Goal: Task Accomplishment & Management: Complete application form

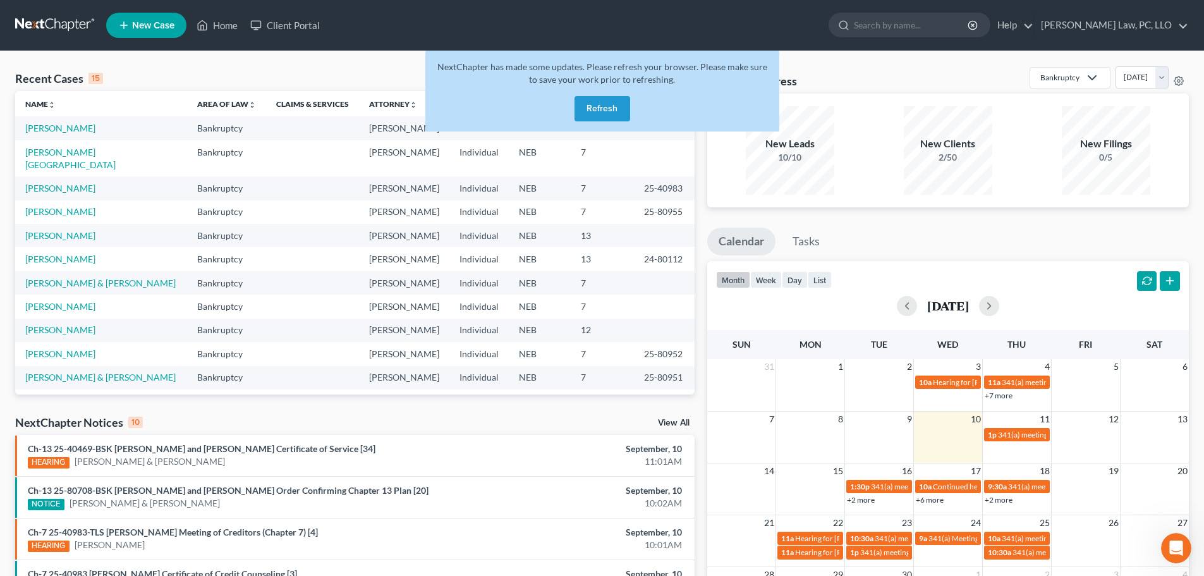
scroll to position [87, 0]
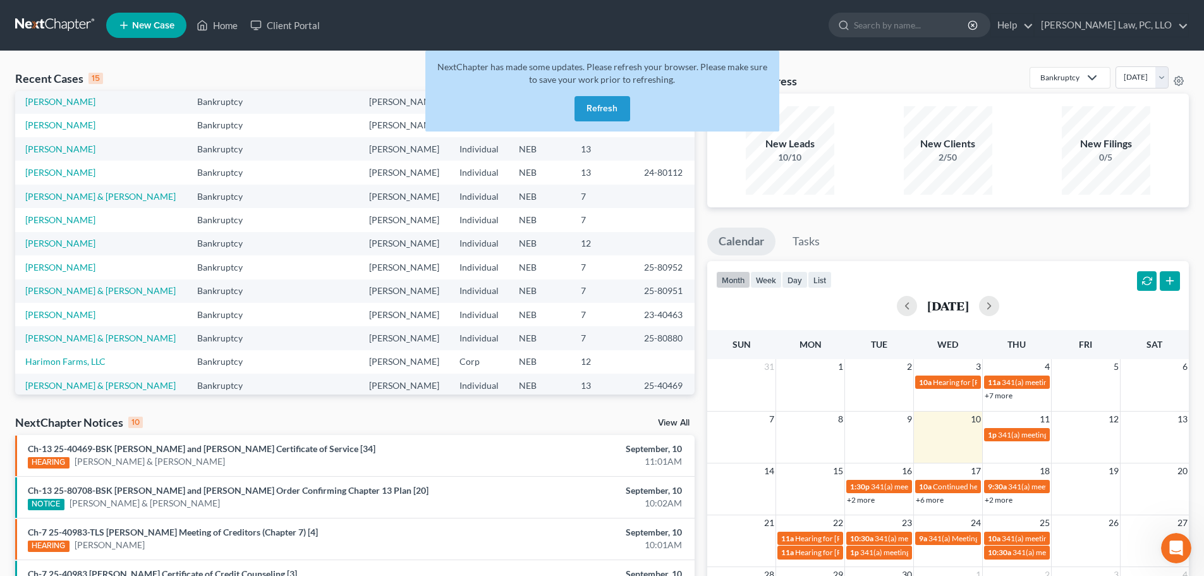
drag, startPoint x: 606, startPoint y: 115, endPoint x: 600, endPoint y: 109, distance: 8.5
click at [606, 115] on button "Refresh" at bounding box center [603, 108] width 56 height 25
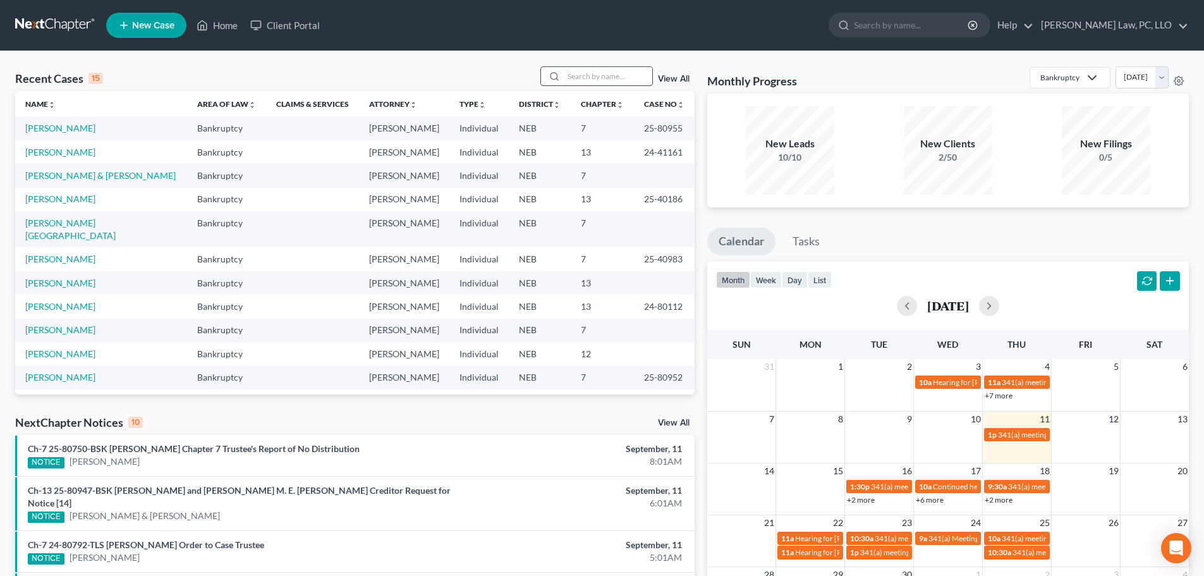
click at [578, 79] on input "search" at bounding box center [608, 76] width 89 height 18
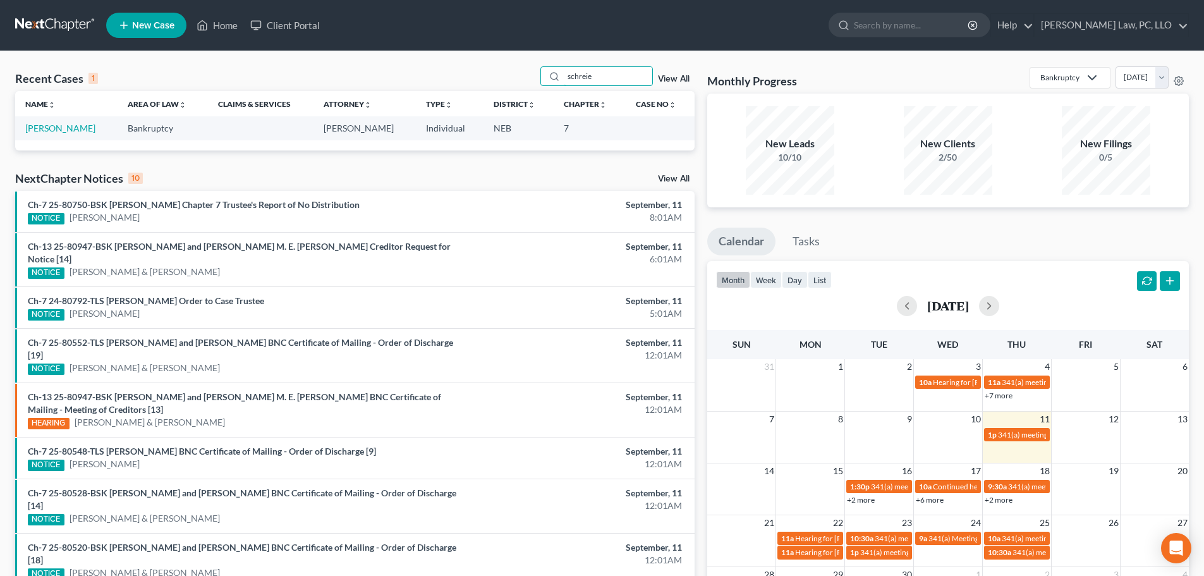
type input "schreie"
click at [66, 122] on td "Schreier, Kelly" at bounding box center [66, 127] width 102 height 23
click at [68, 129] on link "Schreier, Kelly" at bounding box center [60, 128] width 70 height 11
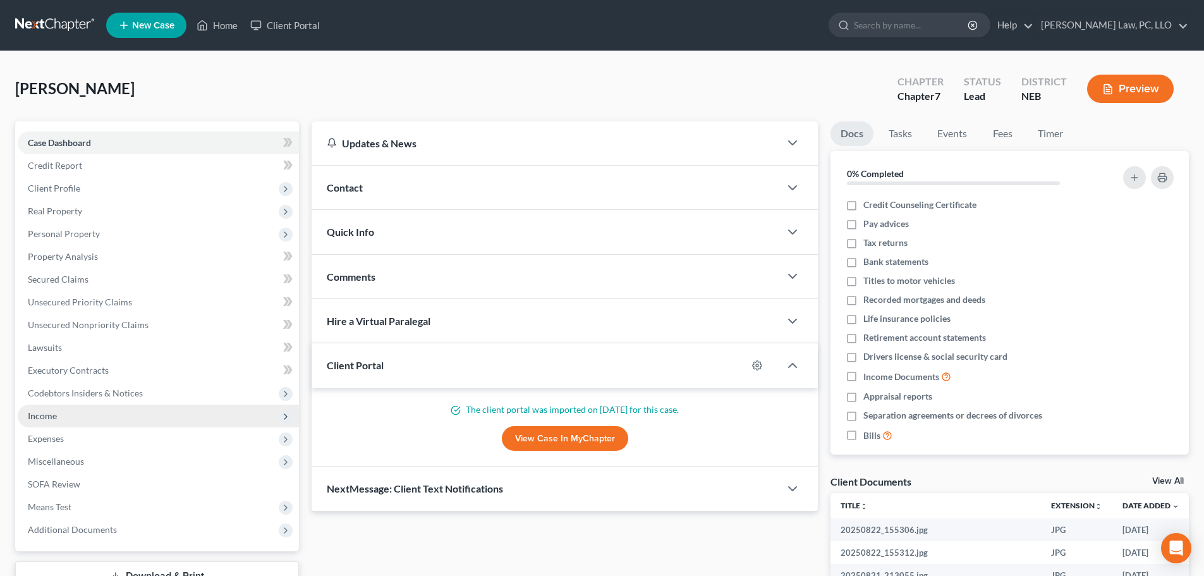
click at [65, 420] on span "Income" at bounding box center [158, 416] width 281 height 23
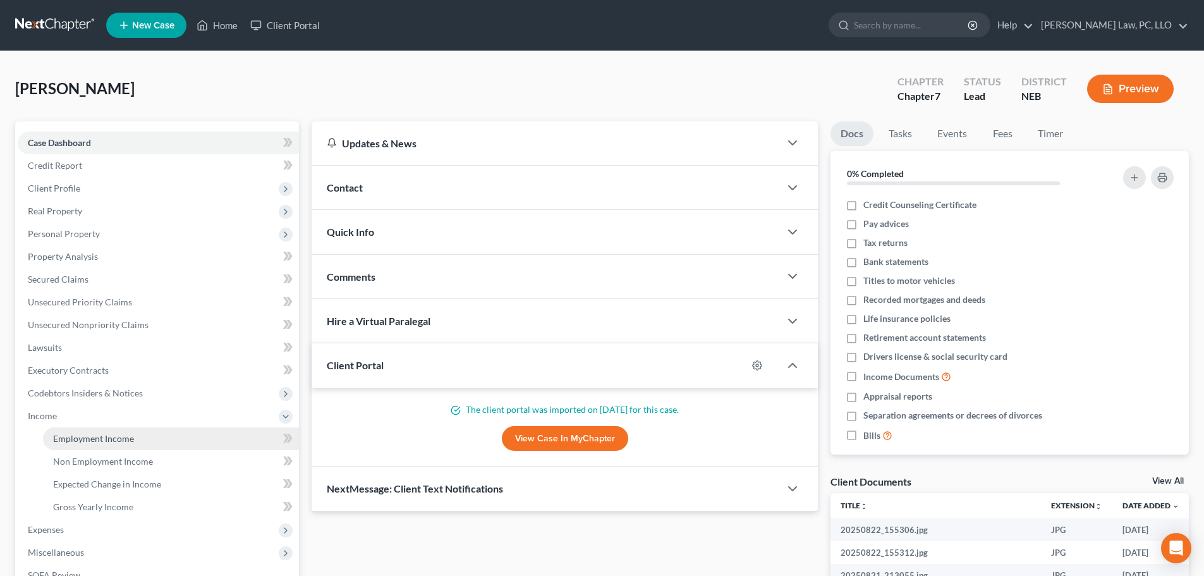
click at [73, 435] on span "Employment Income" at bounding box center [93, 438] width 81 height 11
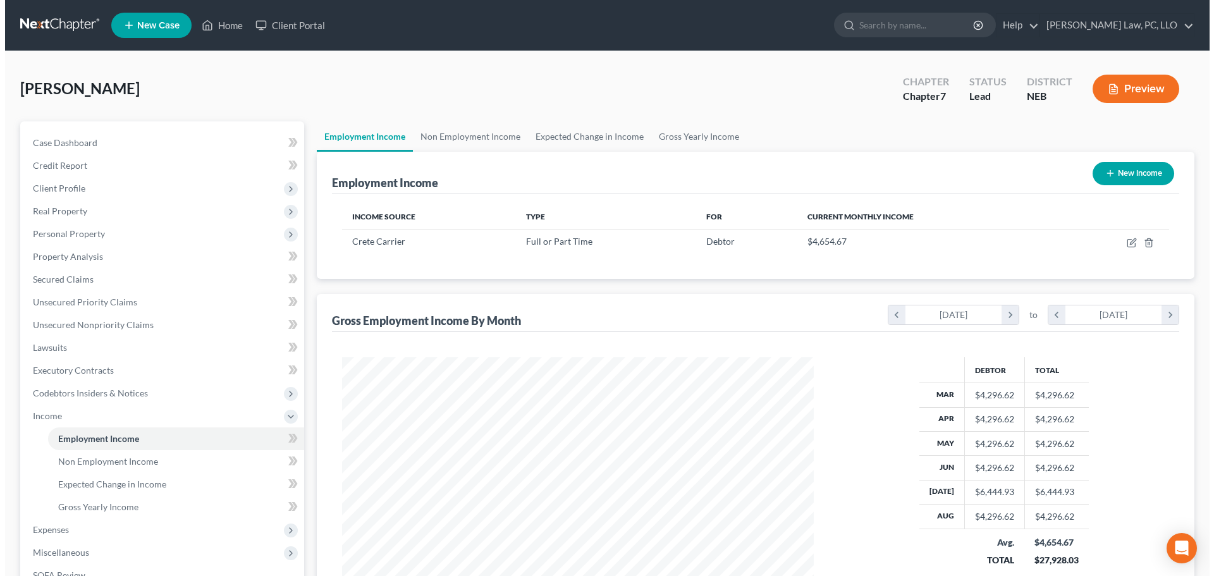
scroll to position [236, 497]
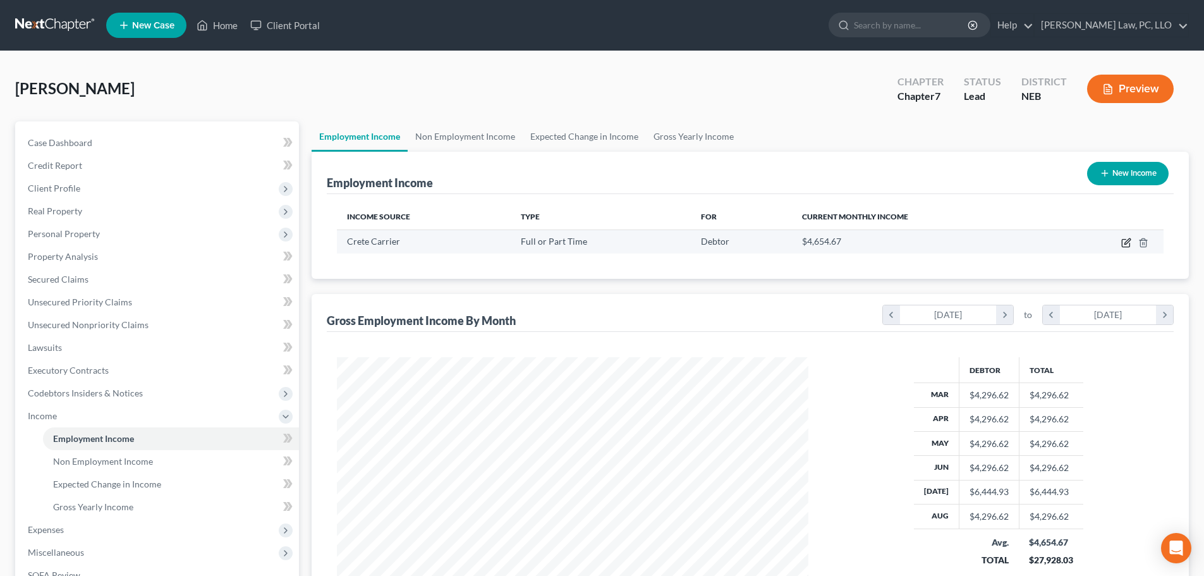
click at [1126, 245] on icon "button" at bounding box center [1126, 243] width 10 height 10
select select "0"
select select "30"
select select "2"
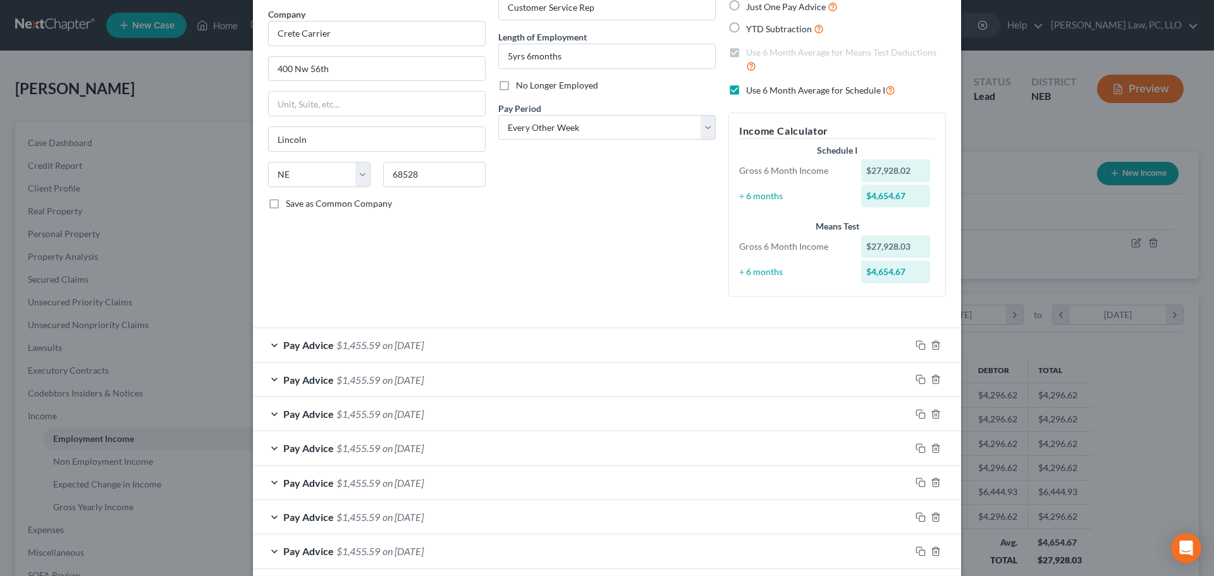
scroll to position [126, 0]
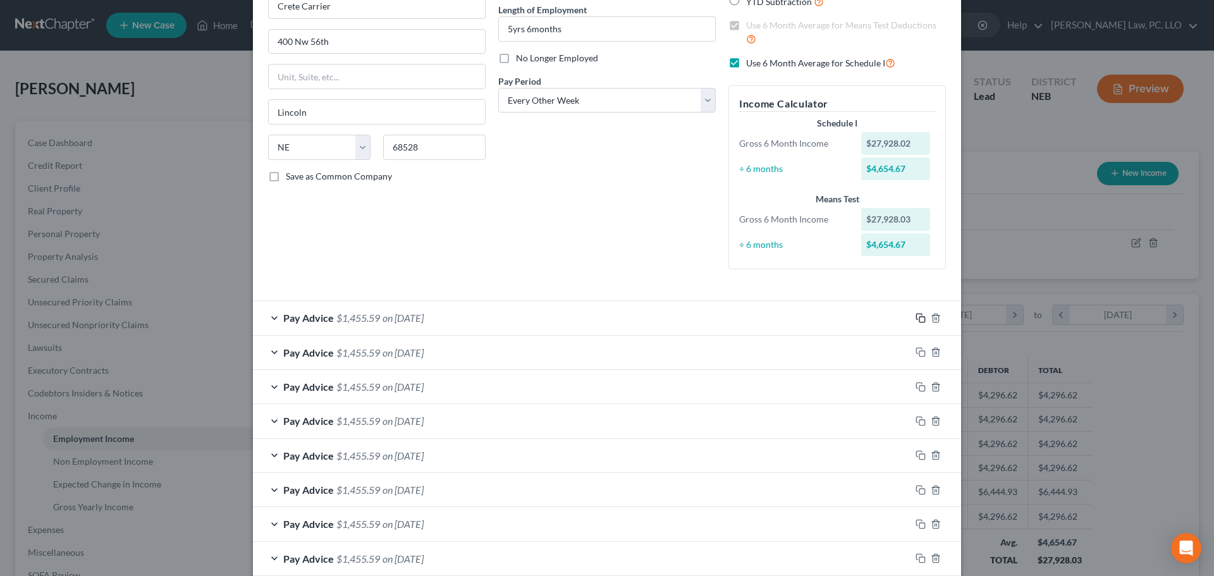
click at [915, 315] on icon "button" at bounding box center [920, 318] width 10 height 10
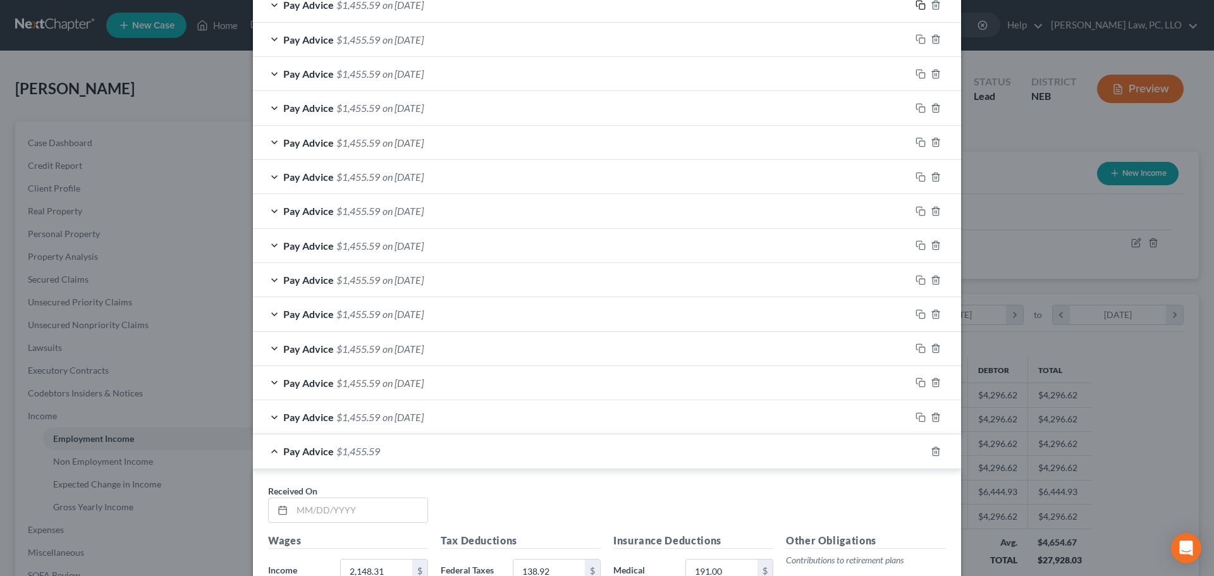
scroll to position [695, 0]
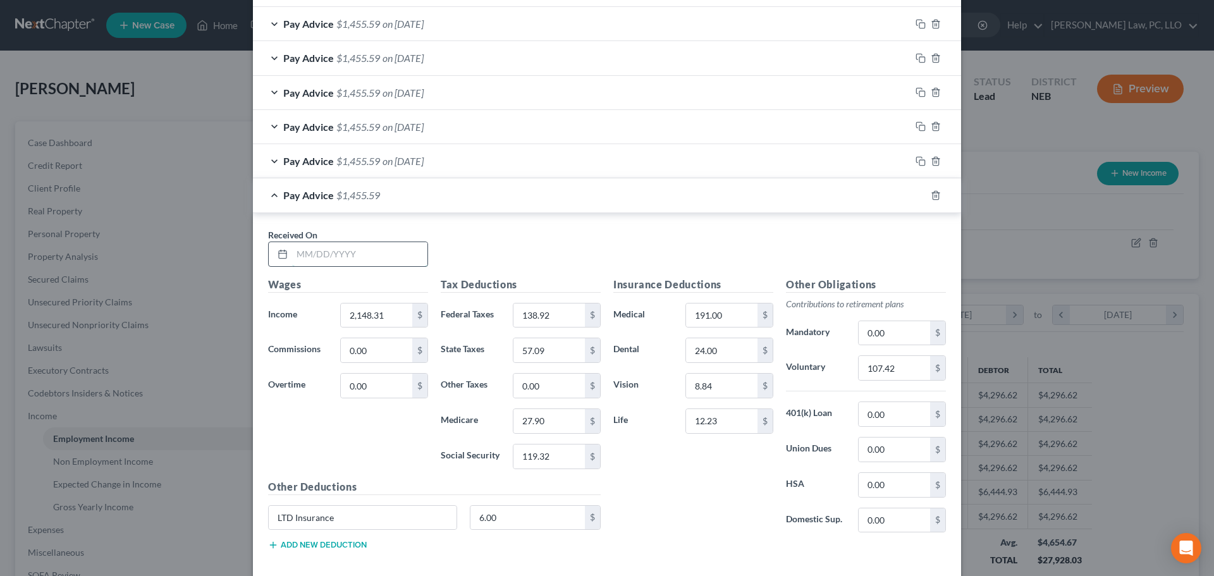
click at [336, 259] on input "text" at bounding box center [359, 254] width 135 height 24
type input "9/11/2025"
click at [268, 190] on div "Pay Advice $1,455.59 on 09/11/2025" at bounding box center [581, 195] width 657 height 34
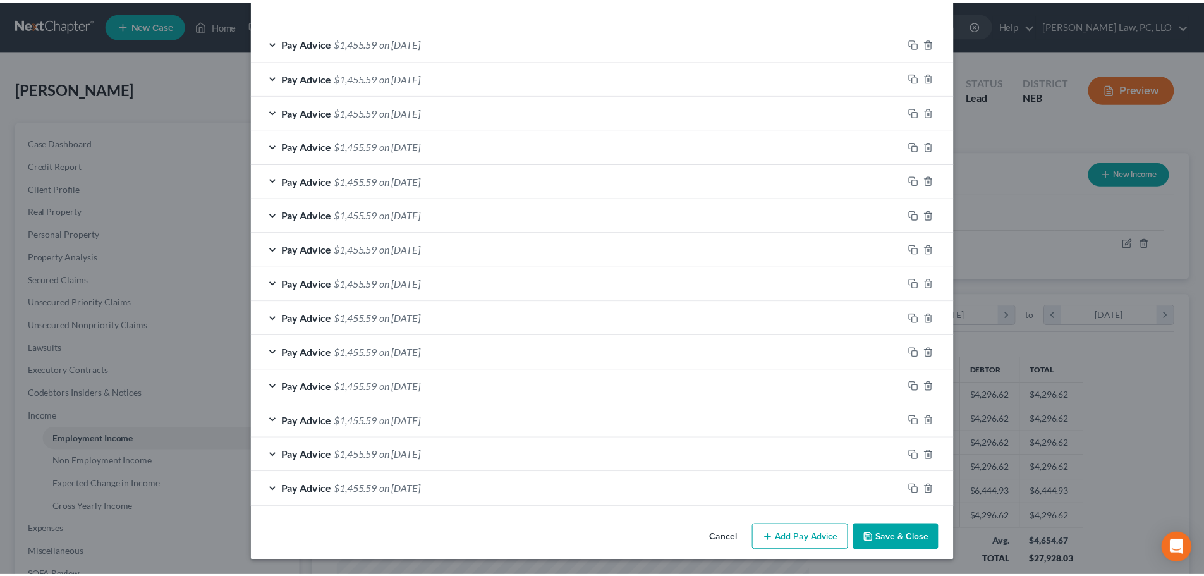
scroll to position [401, 0]
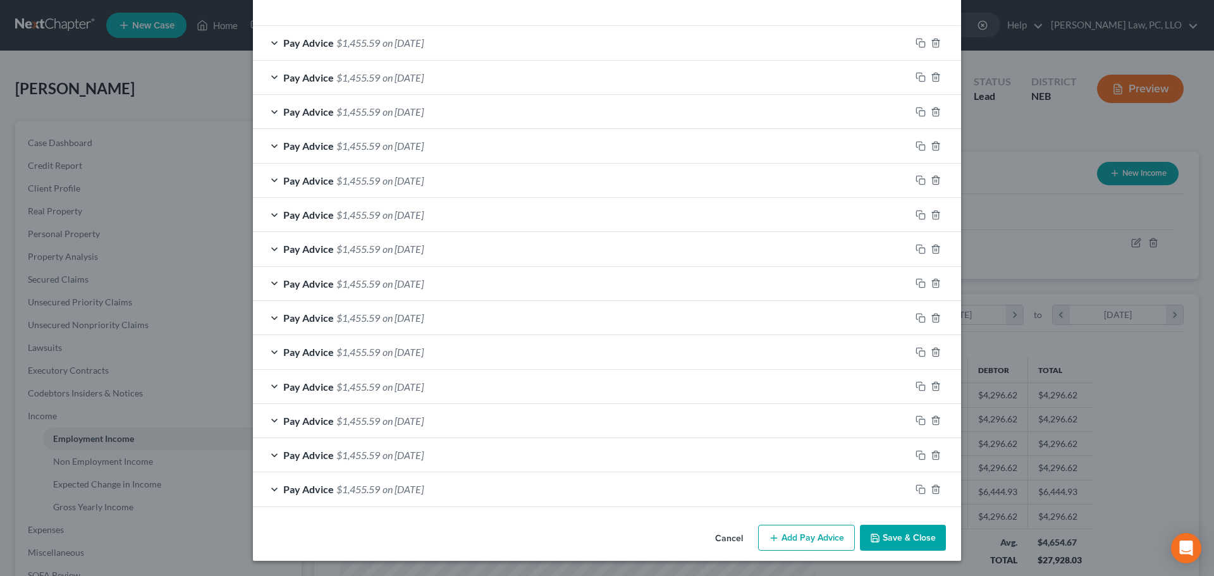
click at [896, 537] on button "Save & Close" at bounding box center [903, 538] width 86 height 27
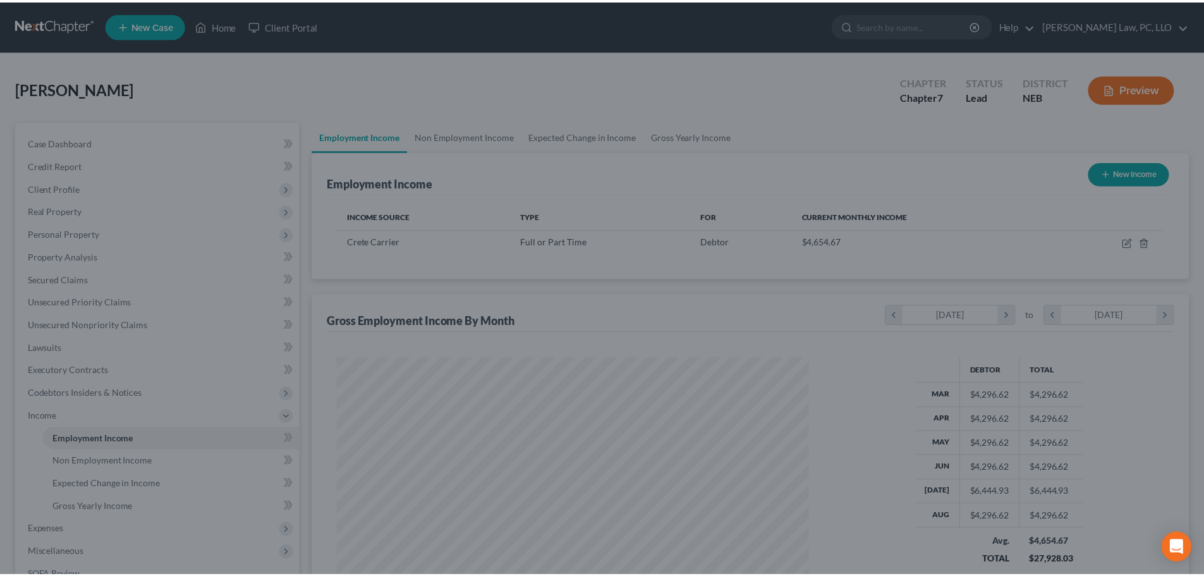
scroll to position [631913, 631652]
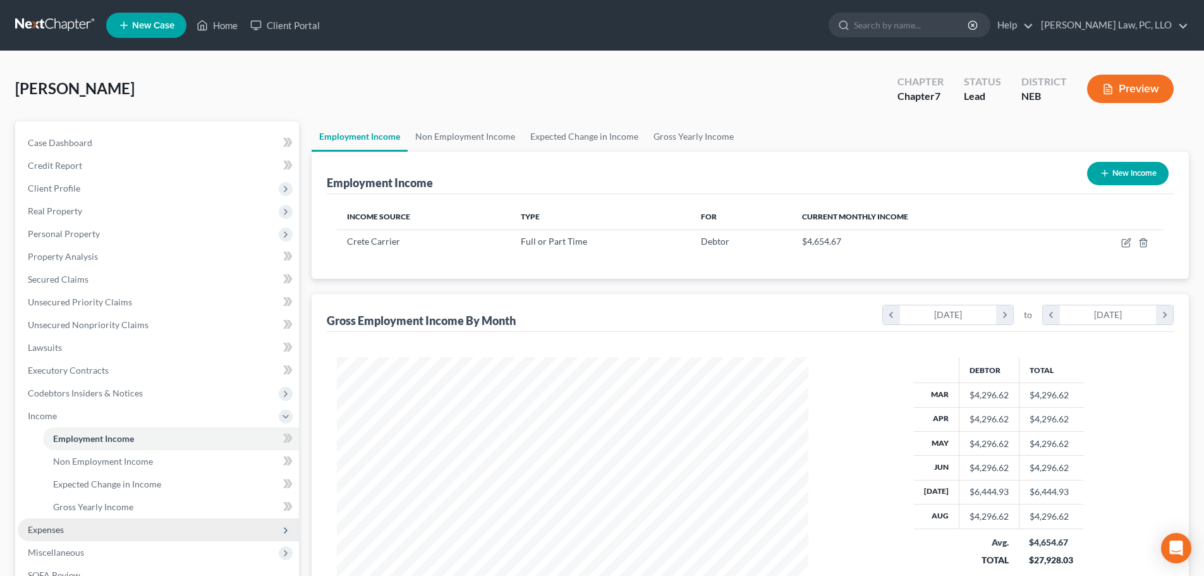
click at [80, 527] on span "Expenses" at bounding box center [158, 529] width 281 height 23
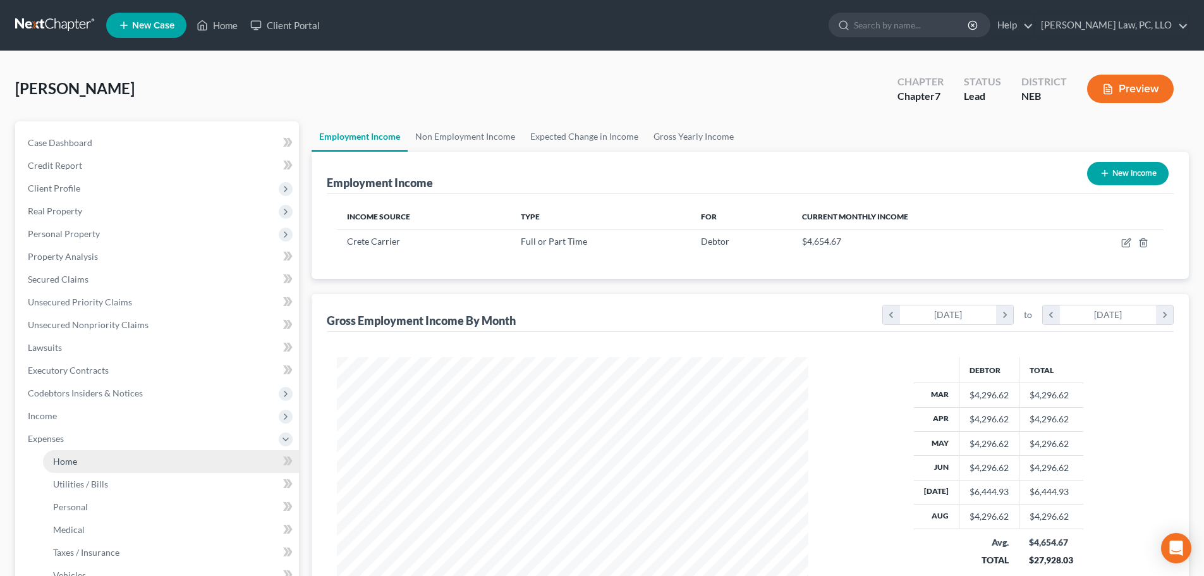
click at [68, 469] on link "Home" at bounding box center [171, 461] width 256 height 23
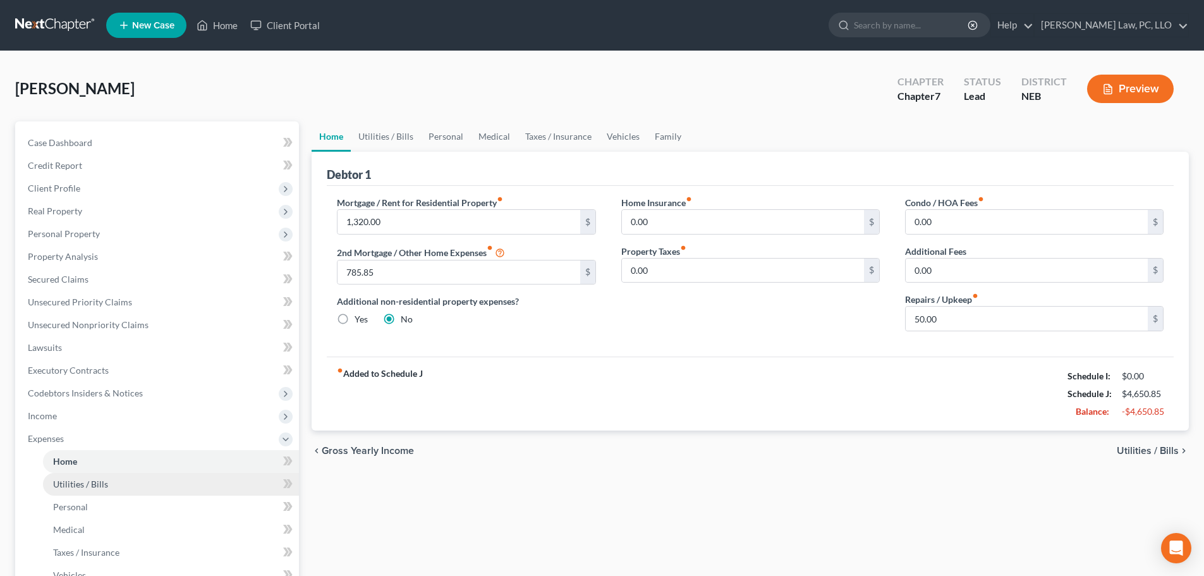
click at [67, 491] on link "Utilities / Bills" at bounding box center [171, 484] width 256 height 23
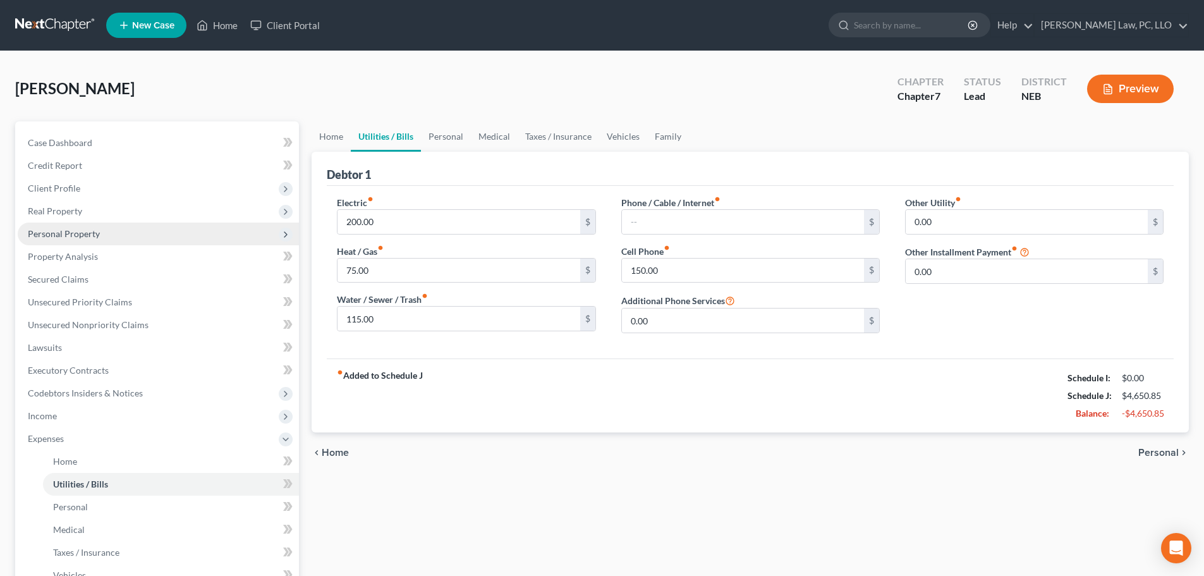
click at [95, 236] on span "Personal Property" at bounding box center [64, 233] width 72 height 11
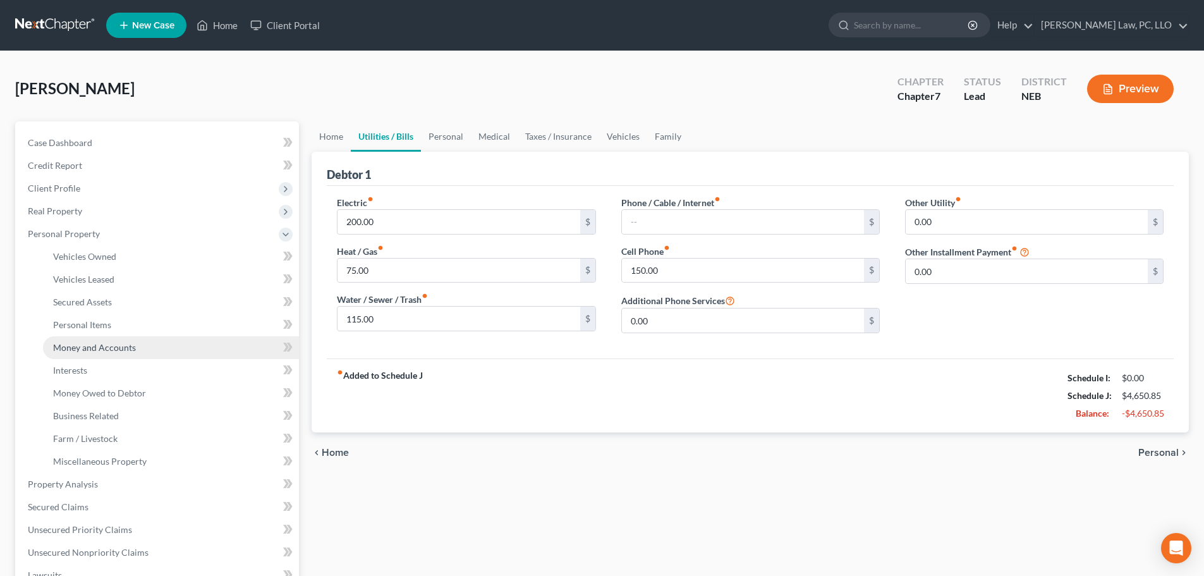
click at [89, 349] on span "Money and Accounts" at bounding box center [94, 347] width 83 height 11
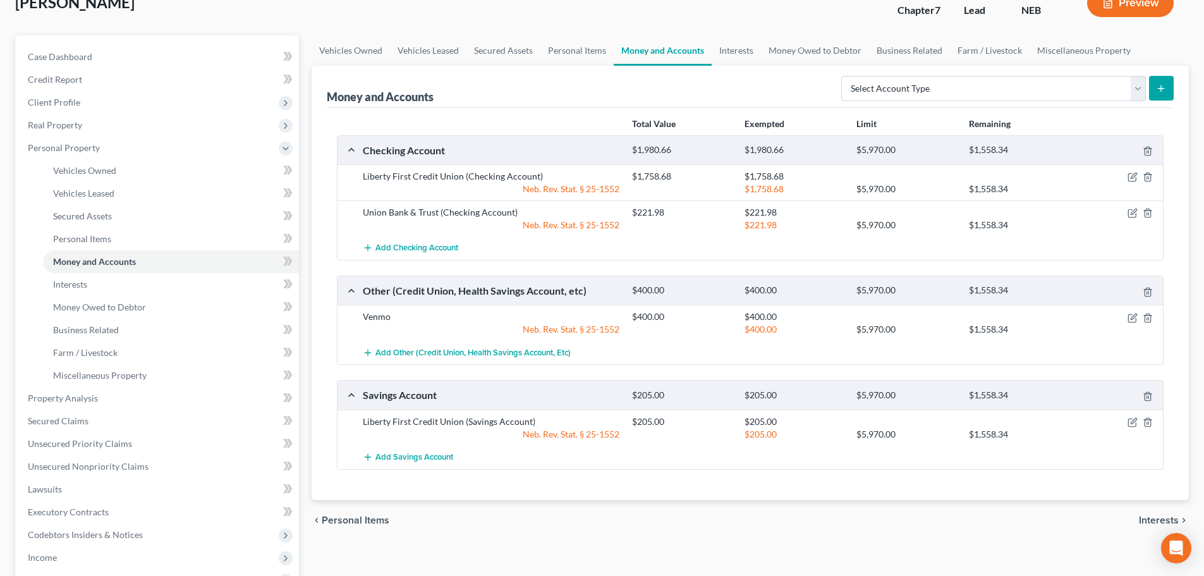
scroll to position [63, 0]
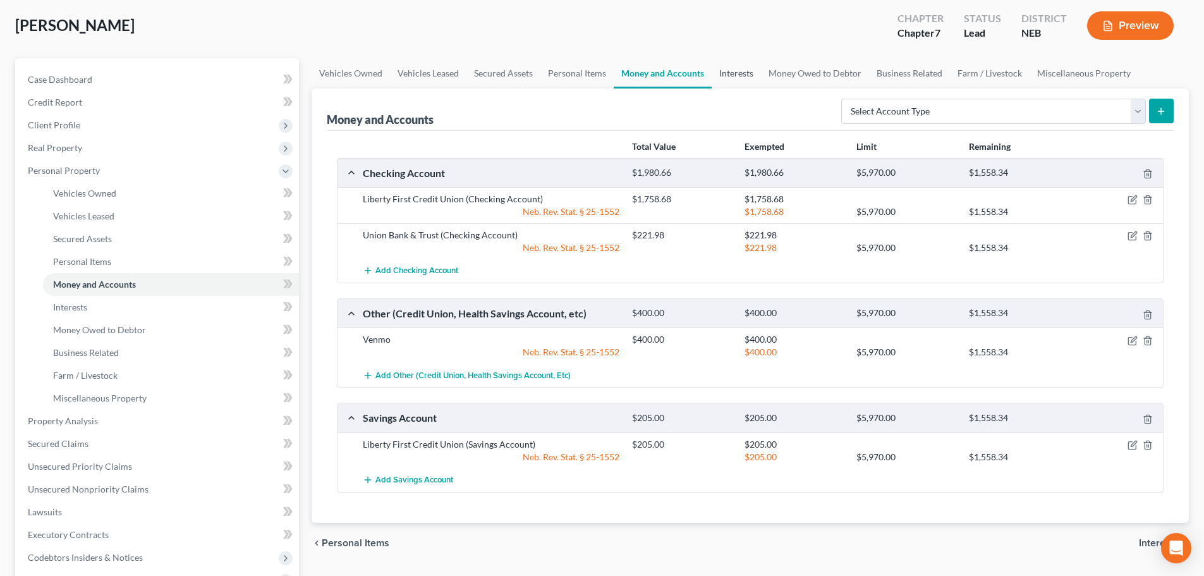
click at [747, 85] on link "Interests" at bounding box center [736, 73] width 49 height 30
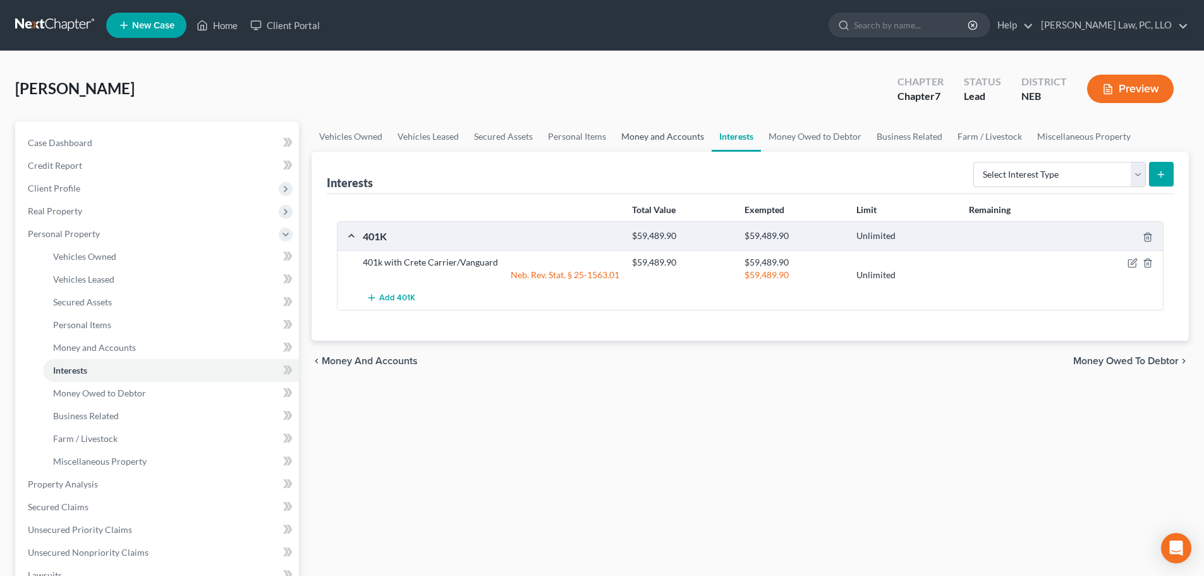
click at [652, 134] on link "Money and Accounts" at bounding box center [663, 136] width 98 height 30
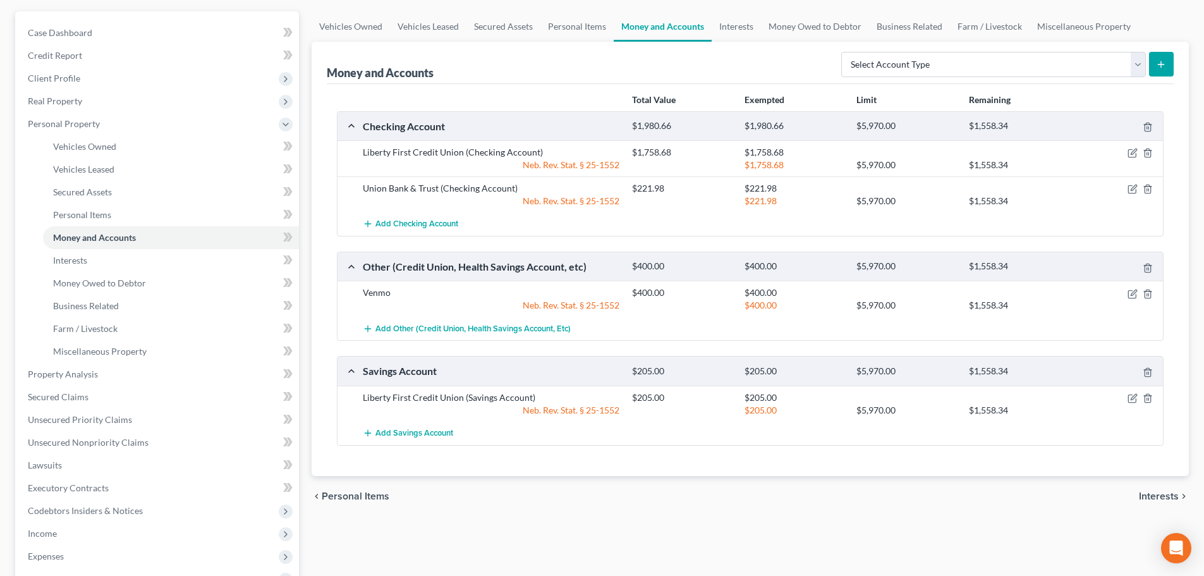
scroll to position [126, 0]
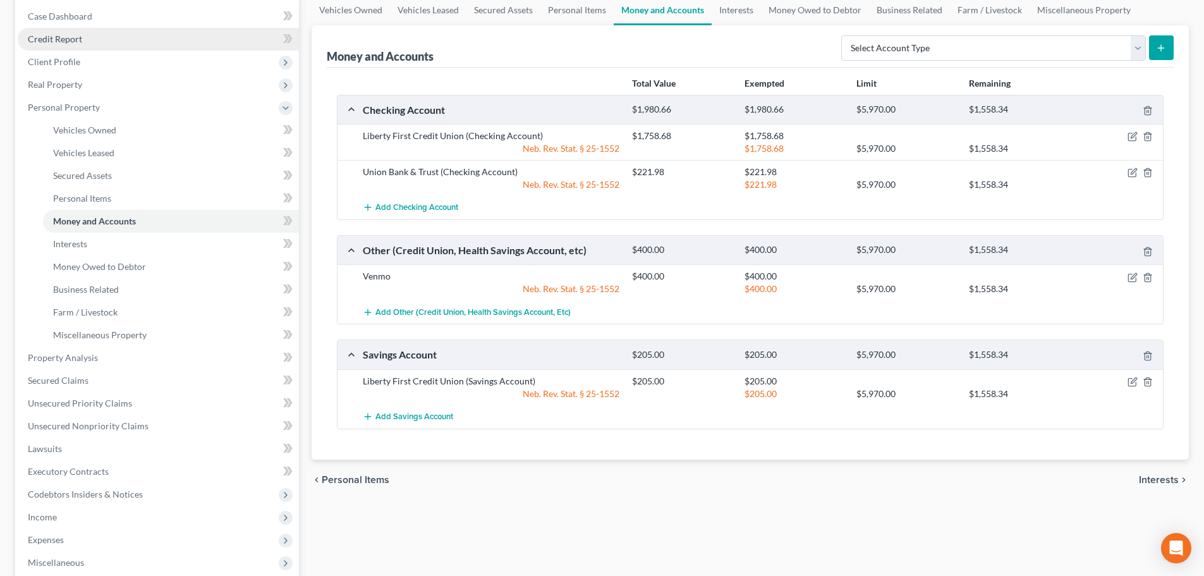
click at [80, 37] on span "Credit Report" at bounding box center [55, 39] width 54 height 11
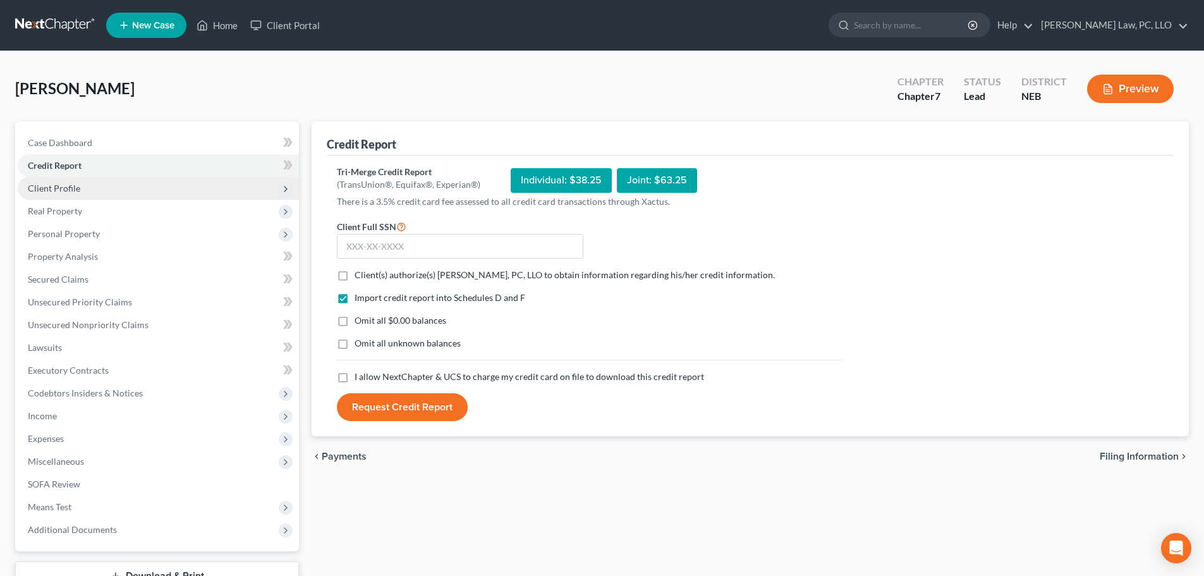
click at [68, 190] on span "Client Profile" at bounding box center [54, 188] width 52 height 11
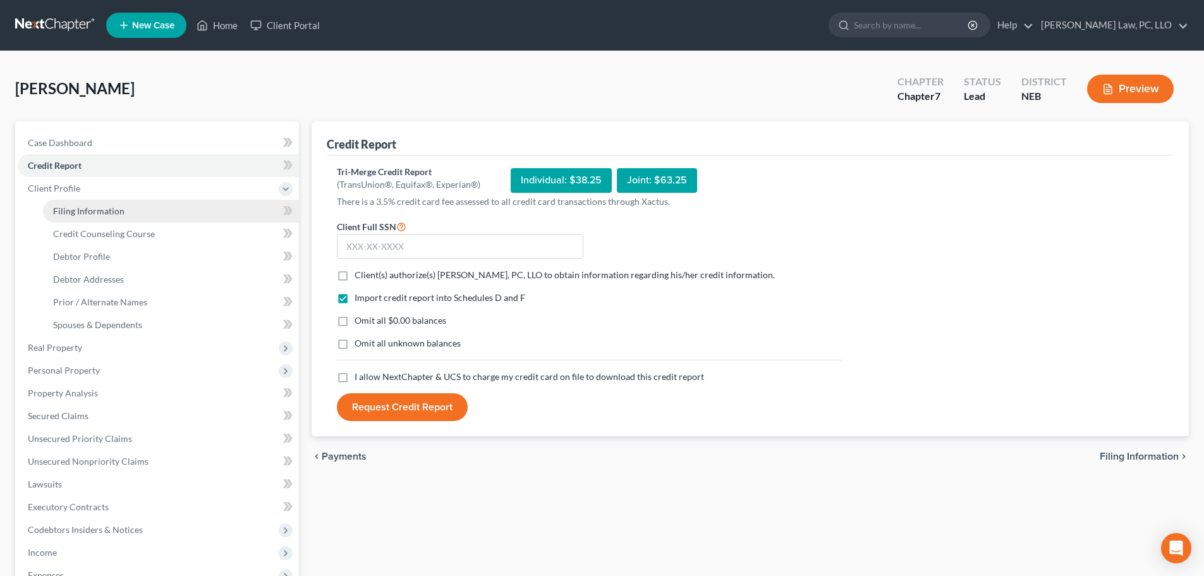
click at [82, 214] on span "Filing Information" at bounding box center [88, 210] width 71 height 11
select select "1"
select select "0"
select select "30"
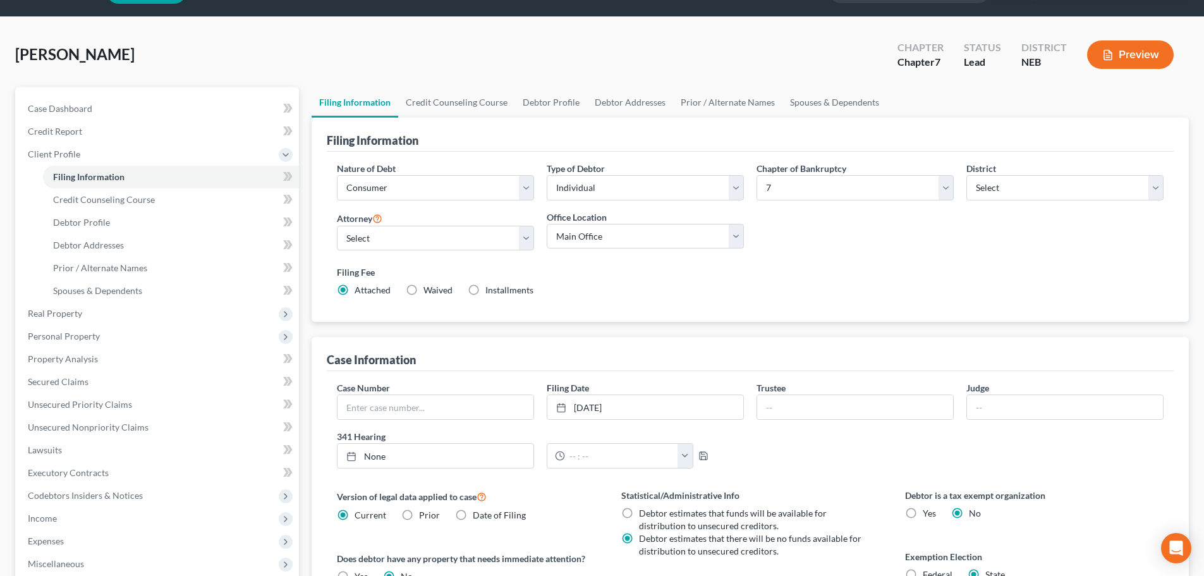
scroll to position [63, 0]
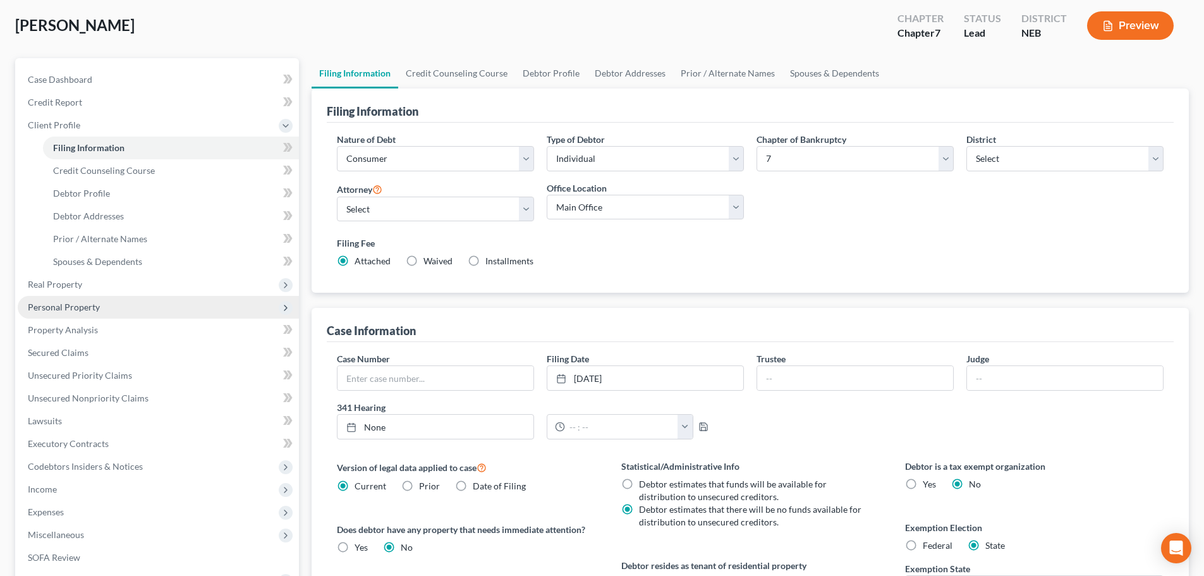
click at [95, 313] on span "Personal Property" at bounding box center [158, 307] width 281 height 23
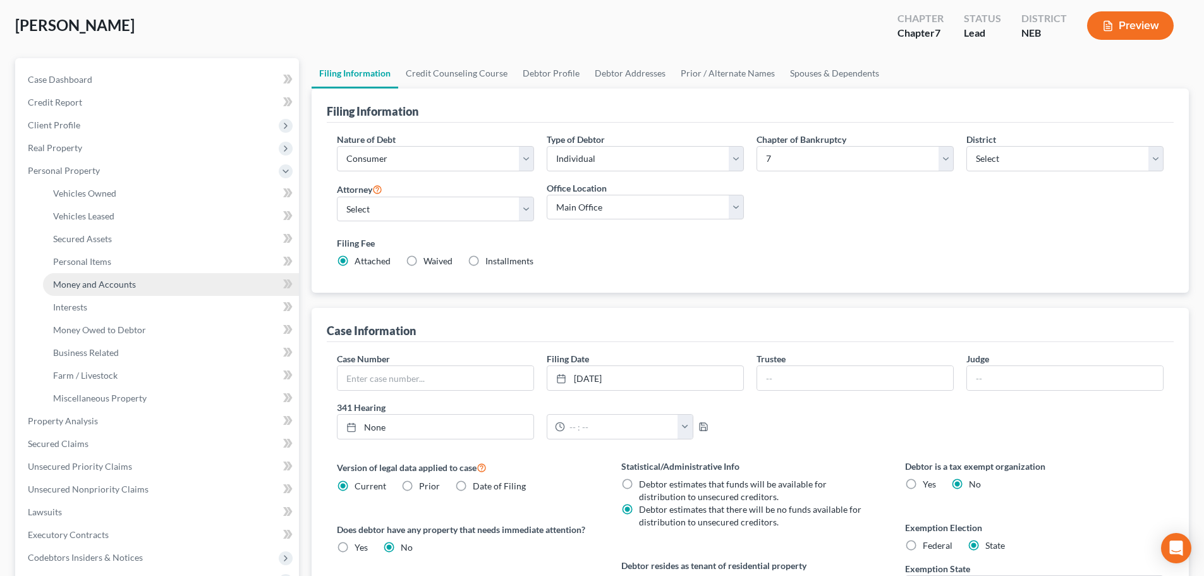
click at [121, 284] on span "Money and Accounts" at bounding box center [94, 284] width 83 height 11
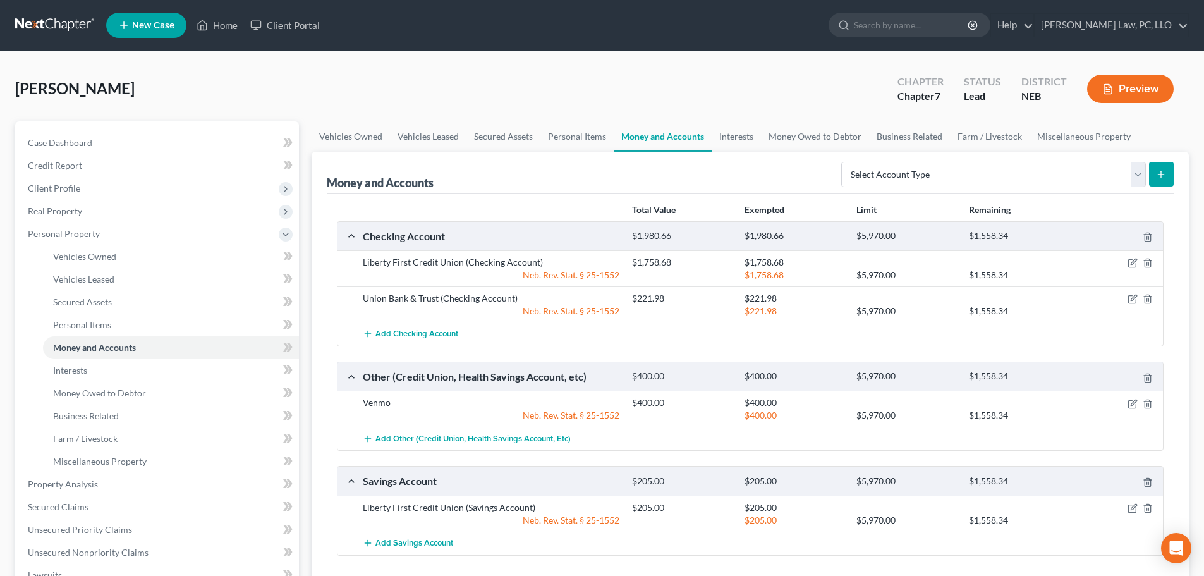
click at [277, 102] on div "Schreier, Kelly Upgraded Chapter Chapter 7 Status Lead District NEB Preview" at bounding box center [602, 93] width 1174 height 55
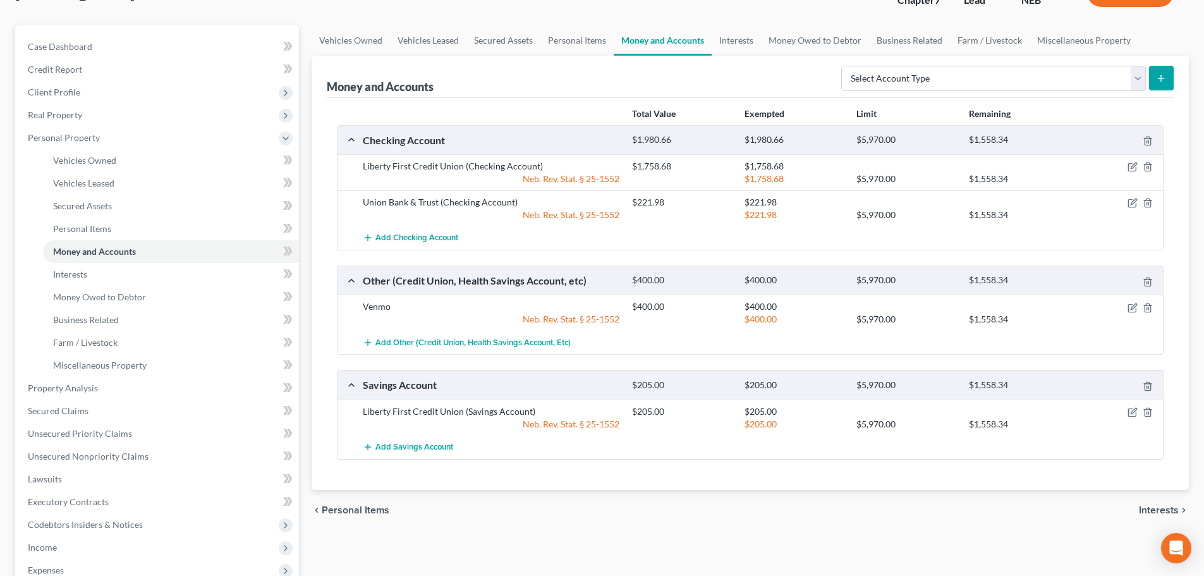
scroll to position [126, 0]
